Goal: Task Accomplishment & Management: Manage account settings

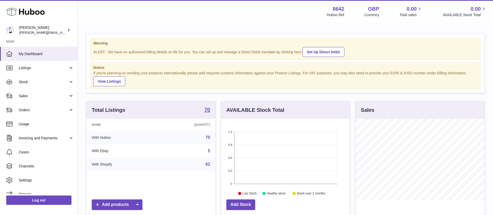
scroll to position [81, 129]
drag, startPoint x: 35, startPoint y: 67, endPoint x: 44, endPoint y: 72, distance: 10.5
click at [35, 67] on span "Listings" at bounding box center [44, 68] width 50 height 5
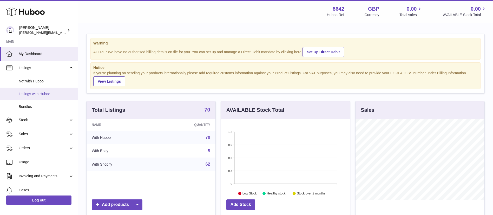
click at [42, 97] on link "Listings with Huboo" at bounding box center [39, 94] width 78 height 13
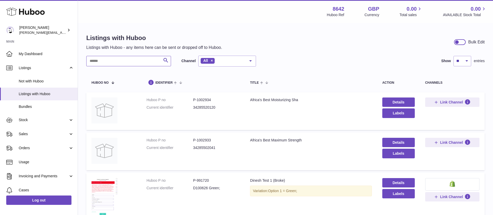
click at [143, 65] on input "text" at bounding box center [128, 61] width 85 height 10
paste input "*******"
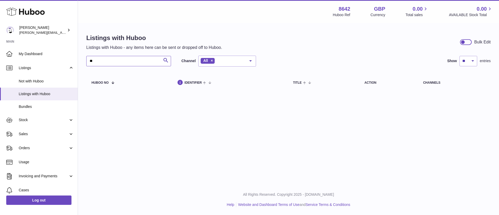
type input "*"
